Goal: Information Seeking & Learning: Learn about a topic

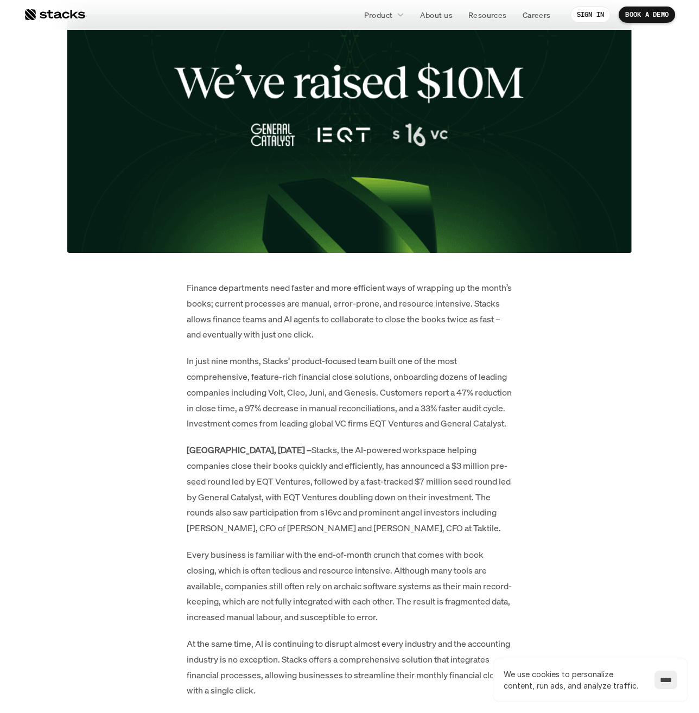
click at [312, 535] on p "[GEOGRAPHIC_DATA], [DATE] – Stacks, the AI-powered workspace helping companies …" at bounding box center [350, 489] width 326 height 94
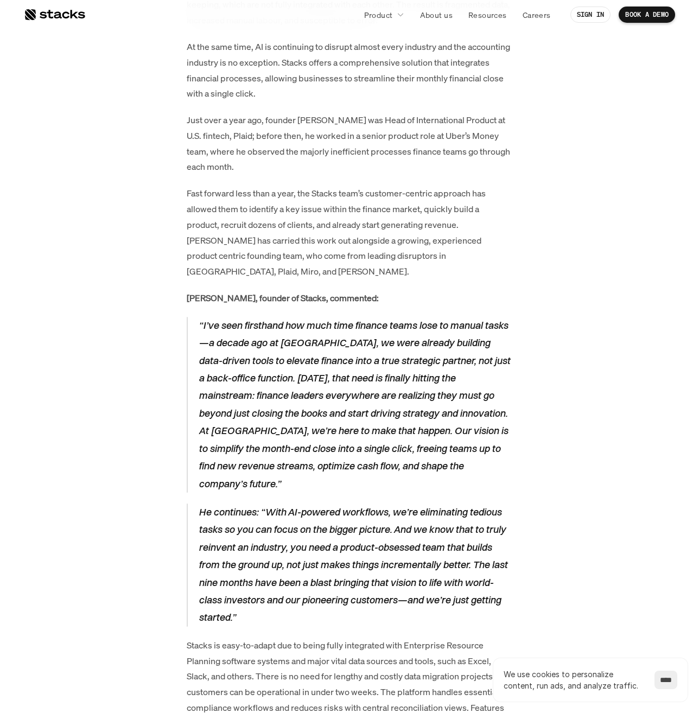
scroll to position [1374, 0]
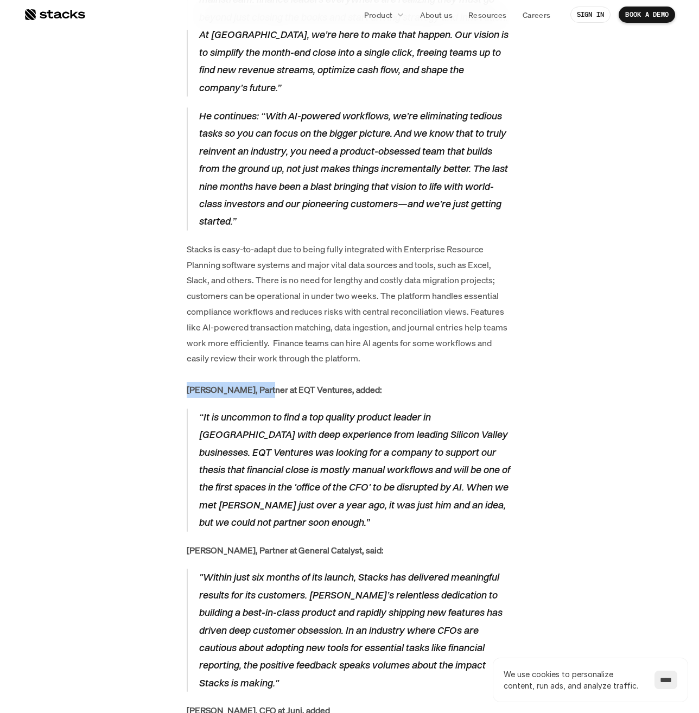
drag, startPoint x: 182, startPoint y: 355, endPoint x: 270, endPoint y: 367, distance: 88.8
click at [270, 367] on div "Finance departments need faster and more efficient ways of wrapping up the mont…" at bounding box center [349, 465] width 565 height 2357
copy strong "[PERSON_NAME]"
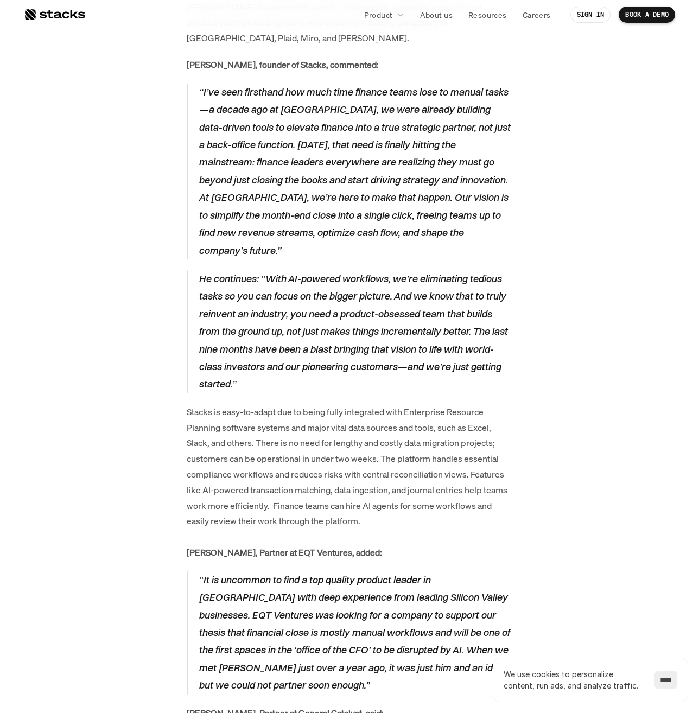
click at [366, 349] on p "He continues: “With AI-powered workflows, we’re eliminating tedious tasks so yo…" at bounding box center [356, 331] width 314 height 123
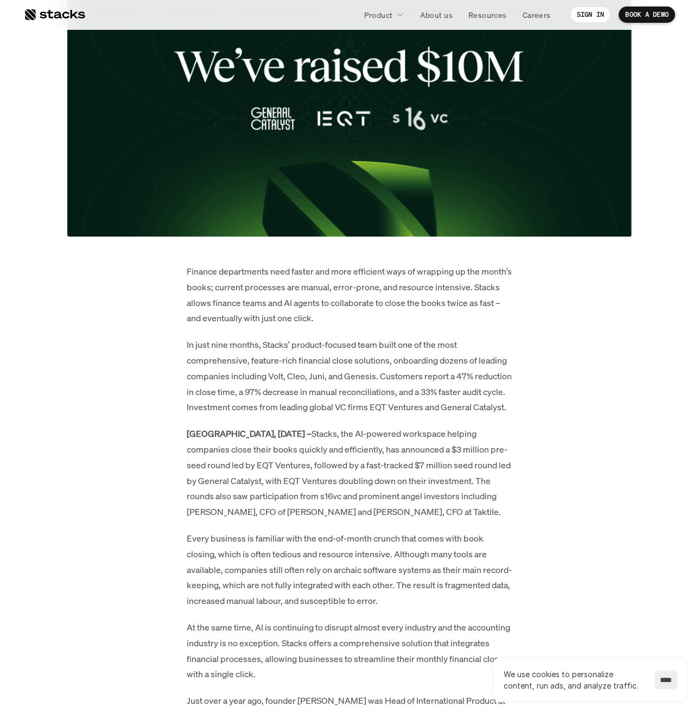
scroll to position [342, 0]
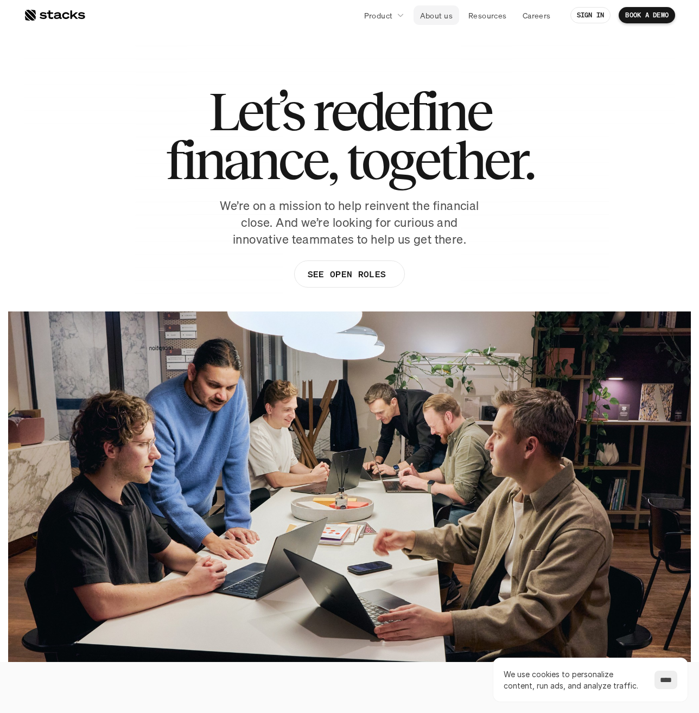
click at [425, 12] on p "About us" at bounding box center [436, 15] width 33 height 11
click at [441, 15] on p "About us" at bounding box center [436, 15] width 33 height 11
click at [431, 17] on p "About us" at bounding box center [436, 15] width 33 height 11
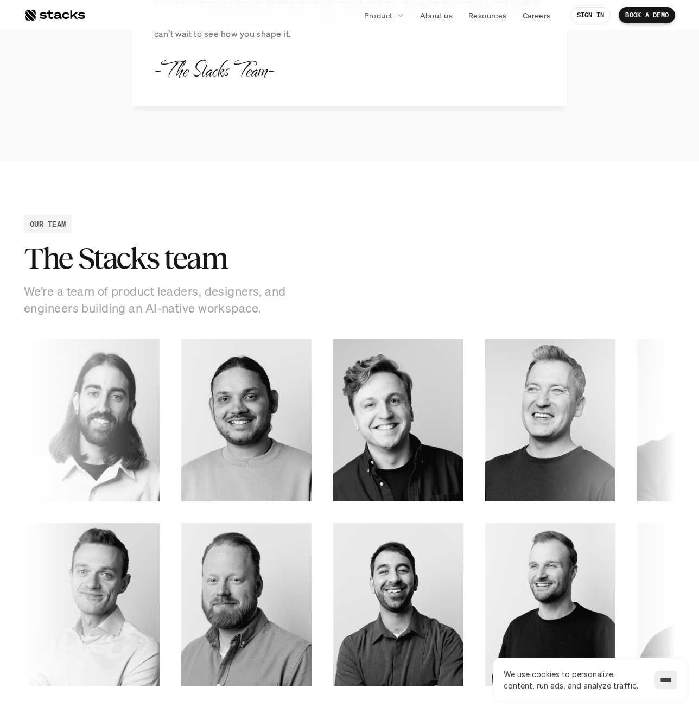
scroll to position [1303, 0]
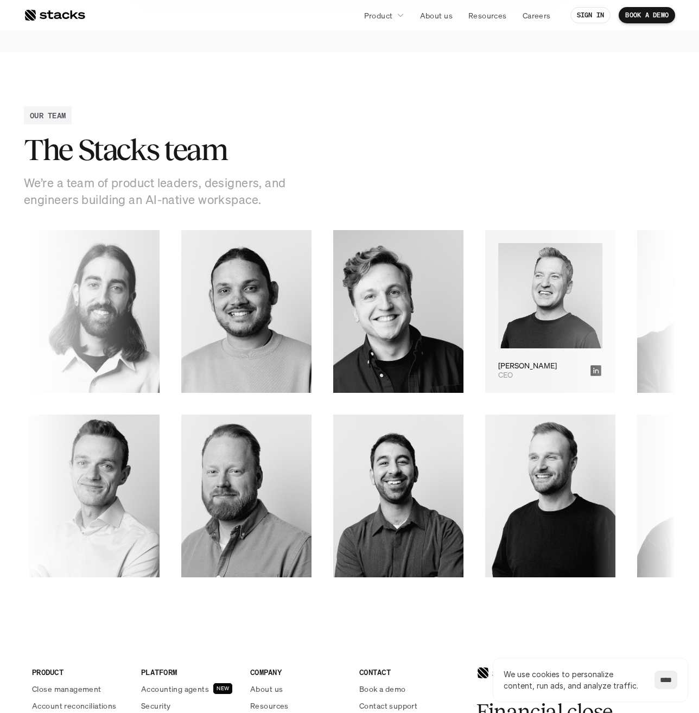
click at [520, 317] on img at bounding box center [550, 296] width 104 height 106
click at [510, 363] on p "Albert" at bounding box center [527, 366] width 59 height 9
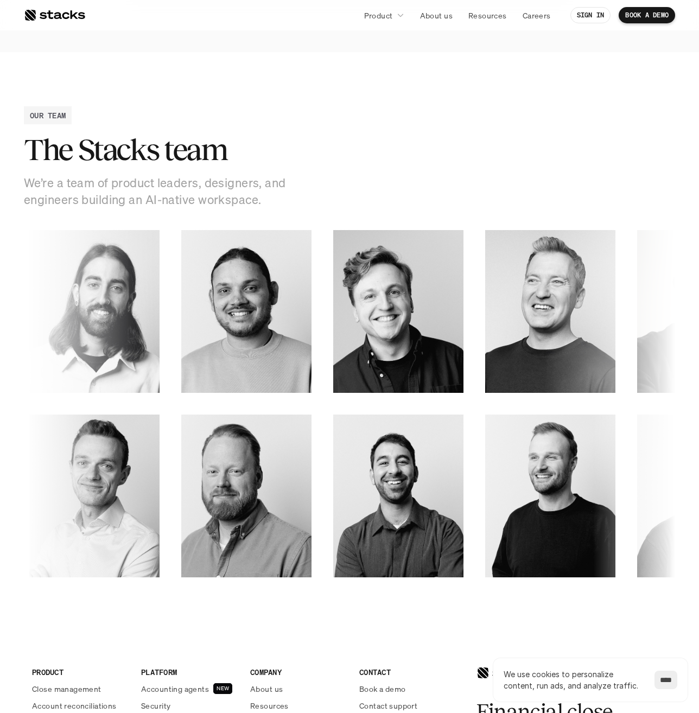
click at [239, 123] on div "OUR TEAM The Stacks team We’re a team of product leaders, designers, and engine…" at bounding box center [350, 157] width 652 height 102
